Goal: Information Seeking & Learning: Learn about a topic

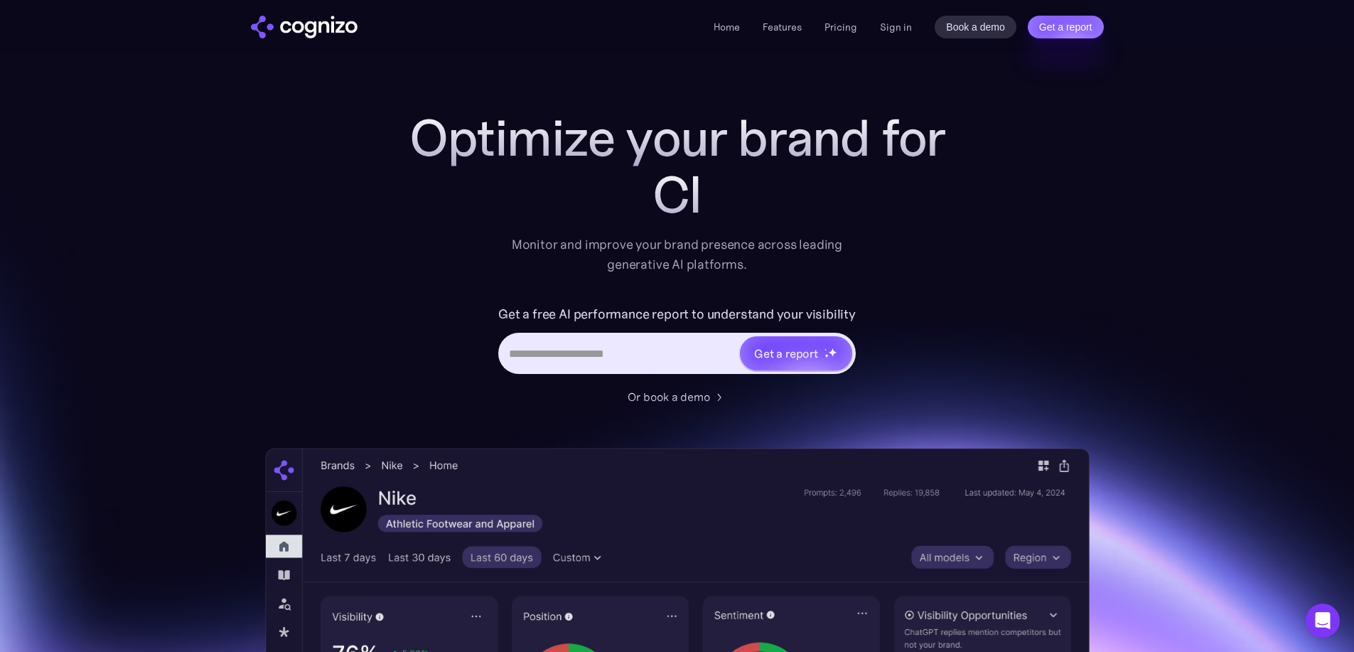
click at [1004, 193] on div "Optimize your brand for Cl Monitor and improve your brand presence across leadi…" at bounding box center [677, 576] width 824 height 934
click at [840, 27] on link "Pricing" at bounding box center [840, 27] width 33 height 13
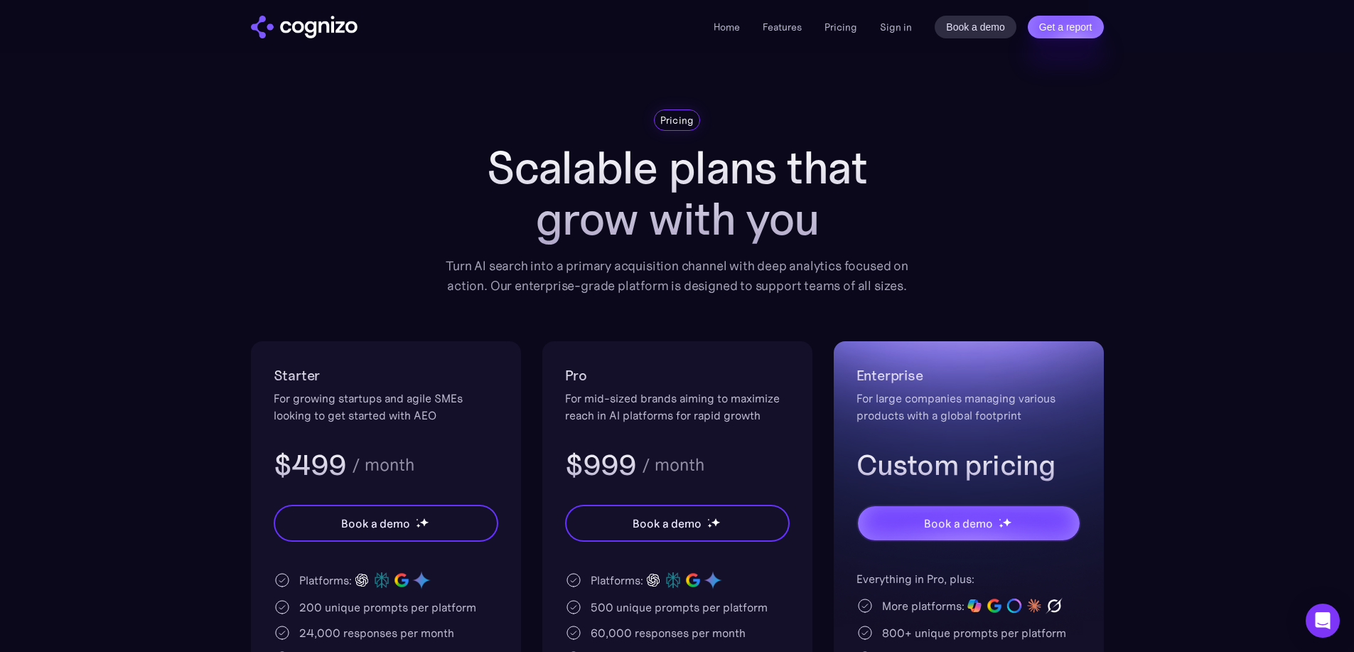
click at [317, 28] on img "home" at bounding box center [304, 27] width 107 height 23
